Goal: Task Accomplishment & Management: Use online tool/utility

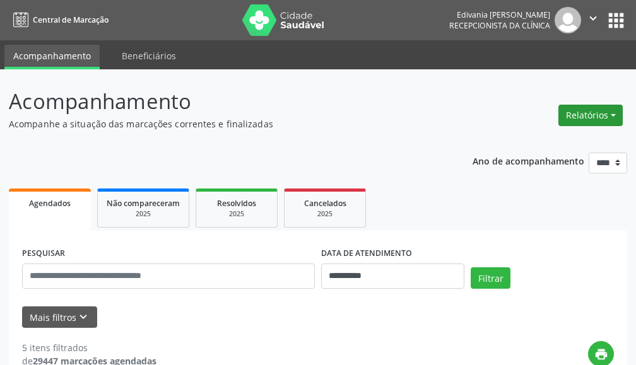
drag, startPoint x: 598, startPoint y: 114, endPoint x: 607, endPoint y: 106, distance: 11.6
click at [599, 114] on button "Relatórios" at bounding box center [591, 115] width 64 height 21
click at [533, 145] on link "Agendamentos" at bounding box center [555, 143] width 136 height 18
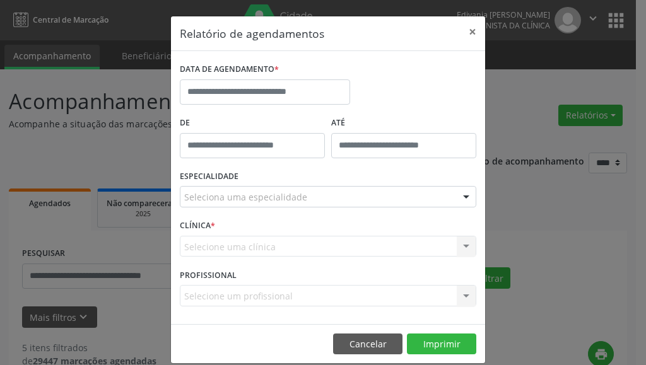
click at [526, 124] on div "Relatório de agendamentos × DATA DE AGENDAMENTO * De ATÉ ESPECIALIDADE Selecion…" at bounding box center [323, 182] width 646 height 365
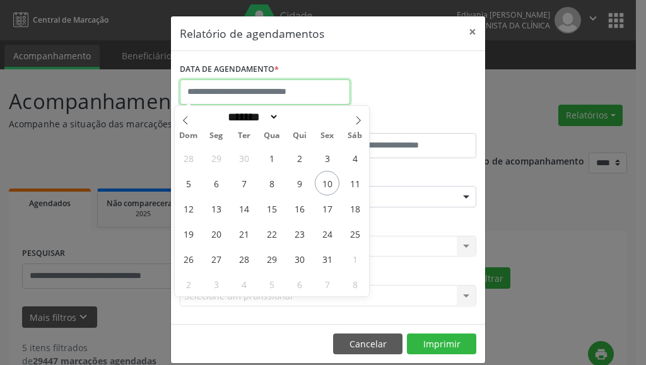
click at [257, 89] on input "text" at bounding box center [265, 92] width 170 height 25
click at [275, 213] on span "15" at bounding box center [271, 208] width 25 height 25
type input "**********"
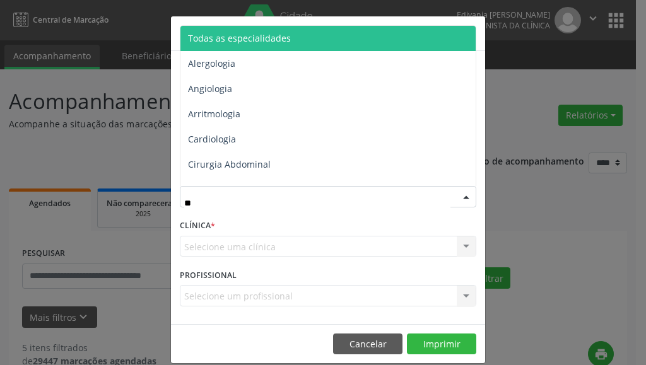
type input "***"
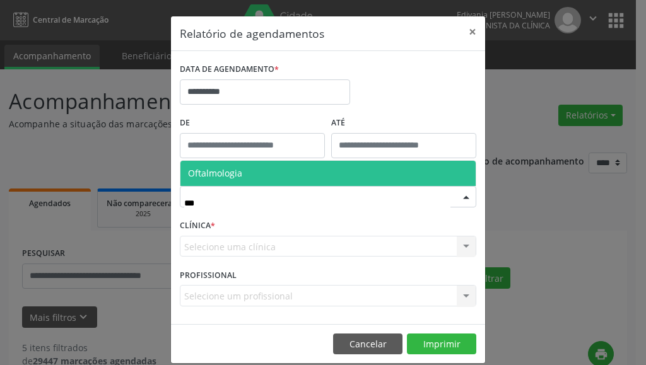
click at [229, 168] on span "Oftalmologia" at bounding box center [215, 173] width 54 height 12
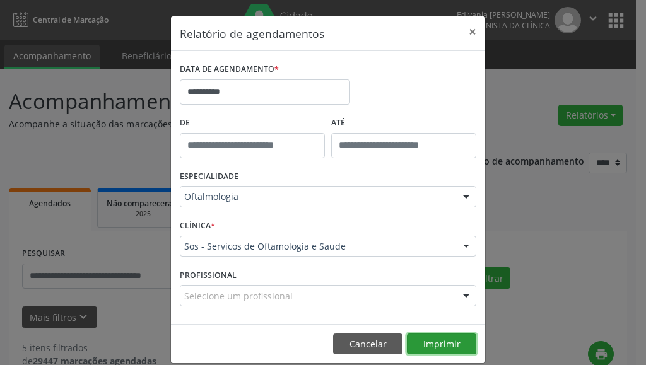
click at [441, 338] on button "Imprimir" at bounding box center [441, 344] width 69 height 21
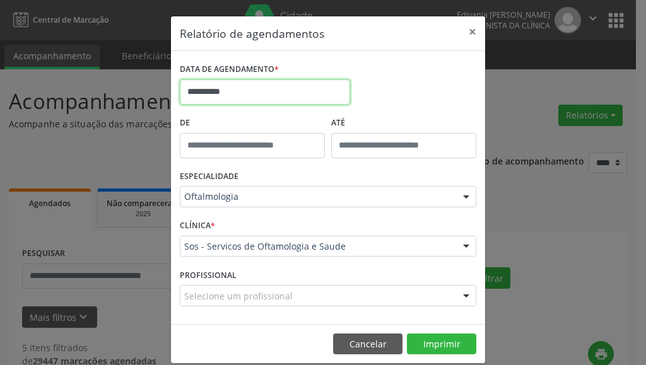
click at [252, 92] on input "**********" at bounding box center [265, 92] width 170 height 25
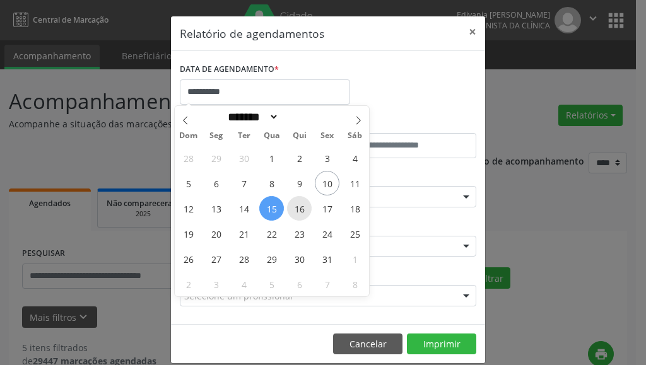
click at [302, 205] on span "16" at bounding box center [299, 208] width 25 height 25
type input "**********"
click at [302, 205] on span "16" at bounding box center [299, 208] width 25 height 25
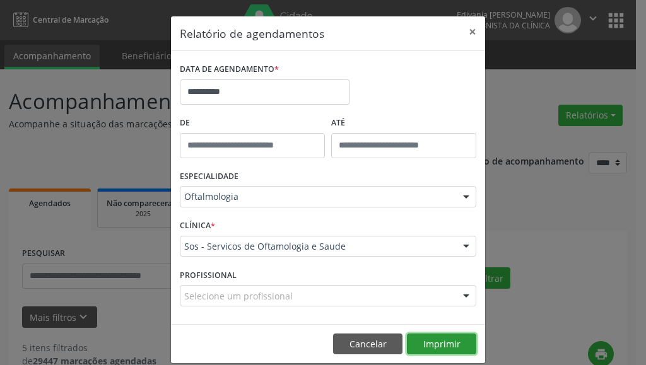
click at [439, 348] on button "Imprimir" at bounding box center [441, 344] width 69 height 21
click at [470, 33] on button "×" at bounding box center [472, 31] width 25 height 31
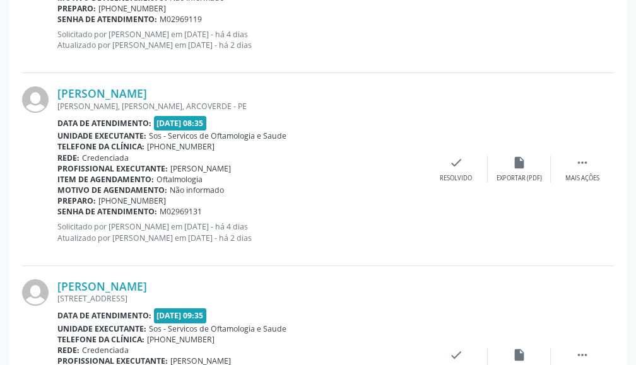
scroll to position [998, 0]
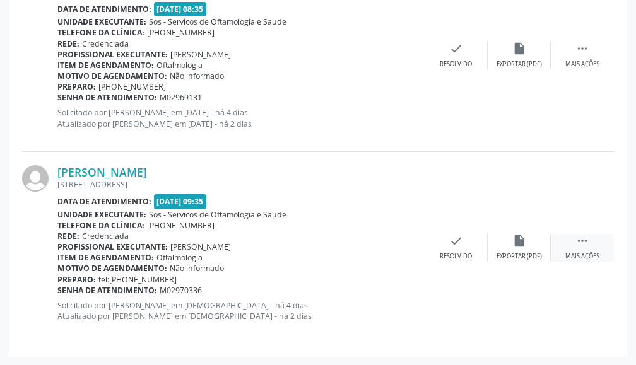
click at [586, 244] on icon "" at bounding box center [583, 241] width 14 height 14
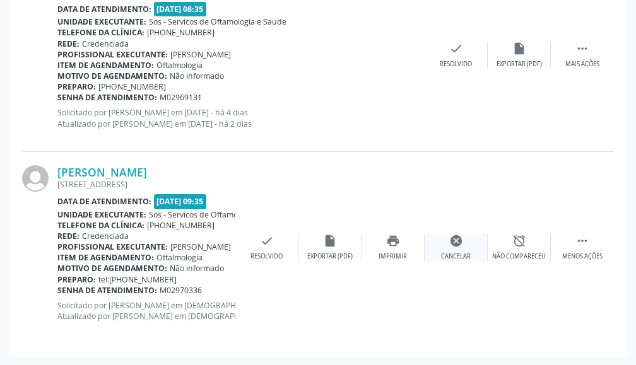
click at [459, 237] on icon "cancel" at bounding box center [456, 241] width 14 height 14
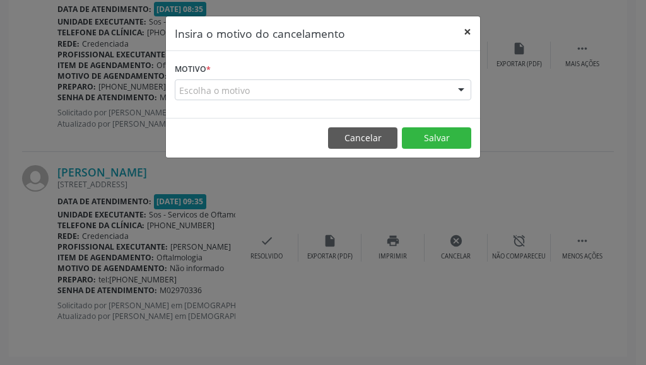
click at [465, 33] on button "×" at bounding box center [467, 31] width 25 height 31
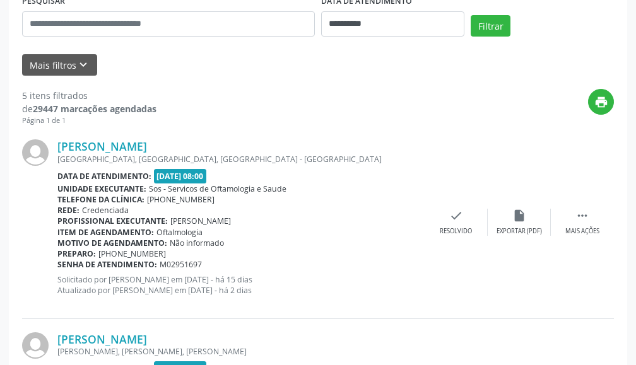
scroll to position [316, 0]
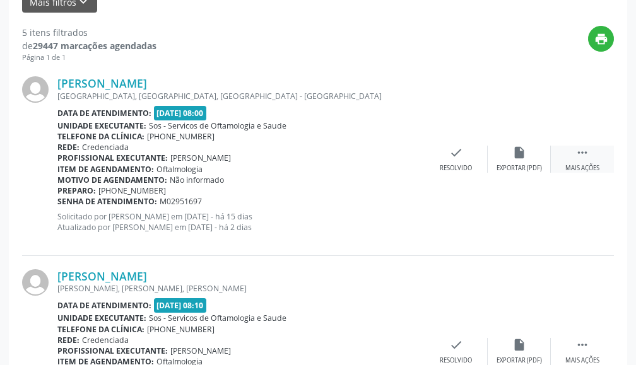
click at [580, 153] on icon "" at bounding box center [583, 153] width 14 height 14
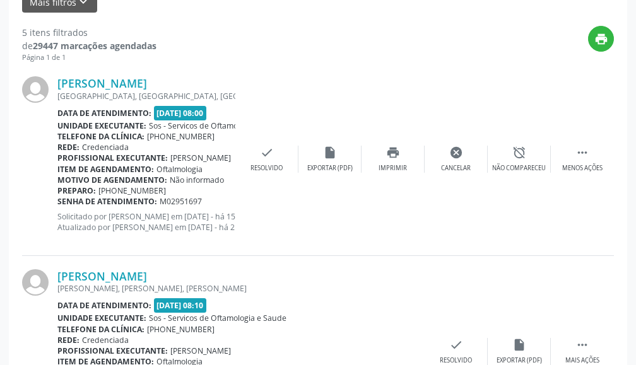
click at [491, 37] on div "print" at bounding box center [386, 44] width 458 height 37
click at [533, 49] on div "print" at bounding box center [386, 44] width 458 height 37
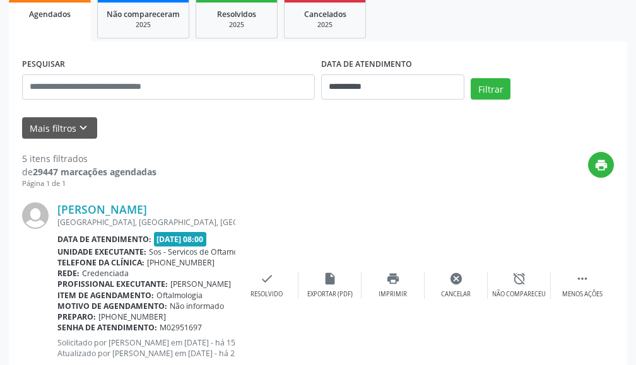
scroll to position [0, 0]
